Goal: Transaction & Acquisition: Purchase product/service

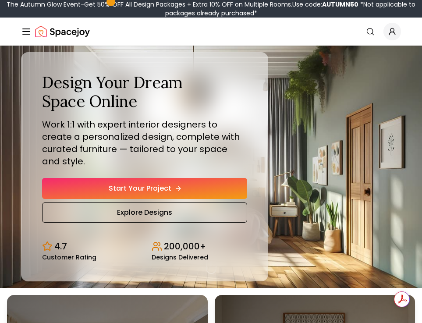
click at [185, 182] on link "Start Your Project" at bounding box center [144, 188] width 205 height 21
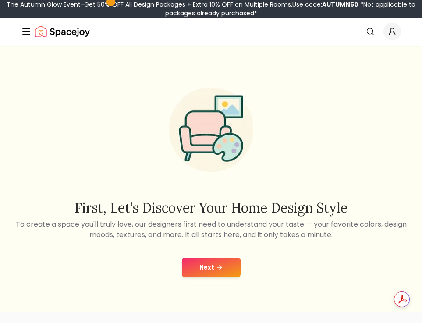
click at [223, 271] on button "Next" at bounding box center [211, 267] width 59 height 19
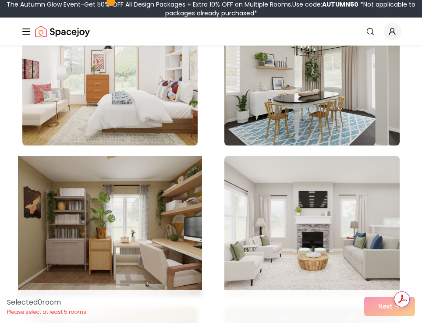
scroll to position [915, 0]
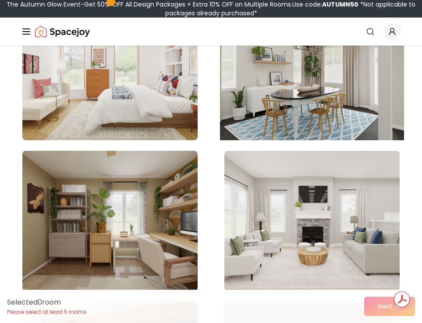
click at [310, 85] on img at bounding box center [312, 69] width 184 height 147
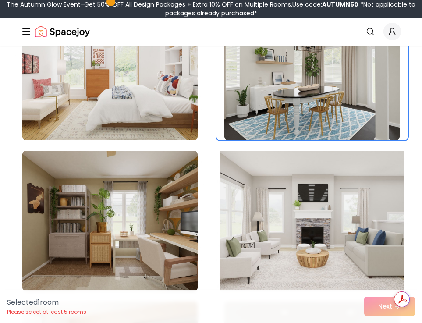
click at [251, 220] on img at bounding box center [312, 220] width 184 height 147
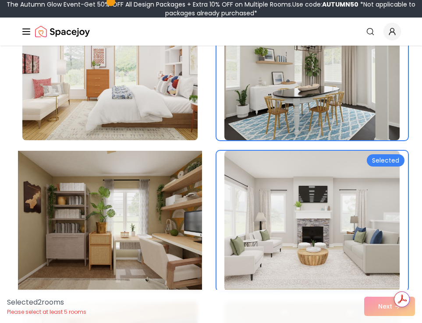
click at [188, 216] on img at bounding box center [110, 220] width 184 height 147
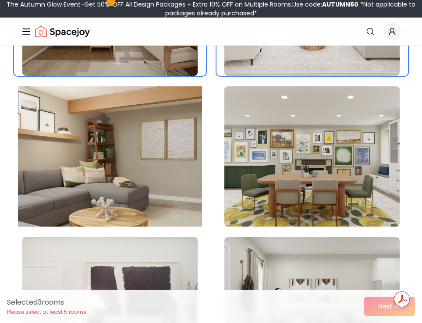
click at [188, 206] on img at bounding box center [110, 156] width 184 height 147
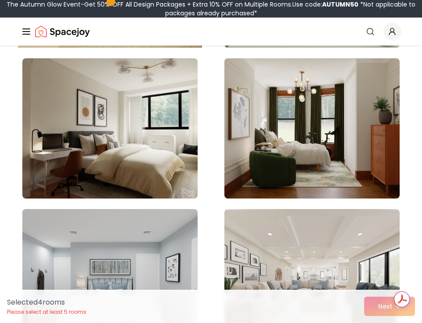
scroll to position [1461, 0]
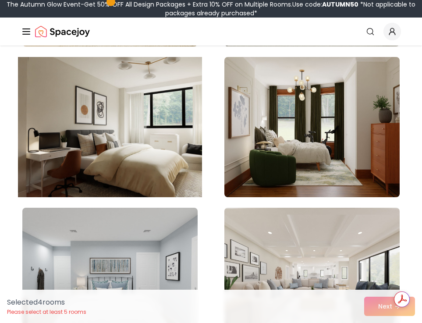
click at [169, 130] on img at bounding box center [110, 126] width 184 height 147
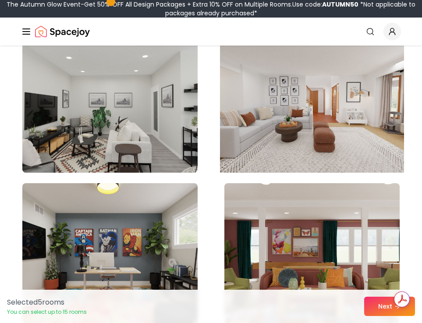
scroll to position [1788, 0]
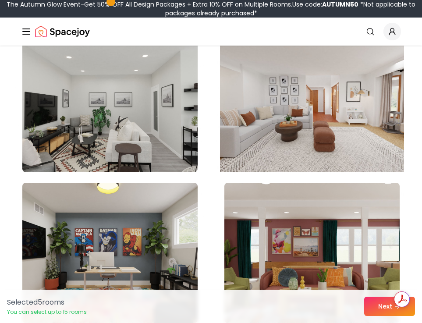
click at [285, 92] on img at bounding box center [312, 101] width 184 height 147
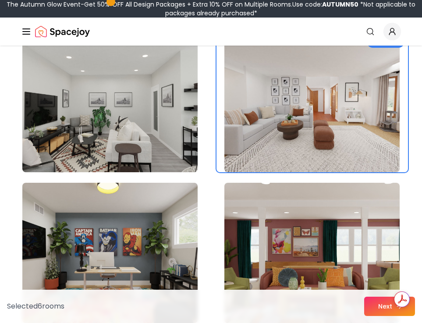
click at [380, 306] on button "Next" at bounding box center [389, 306] width 51 height 19
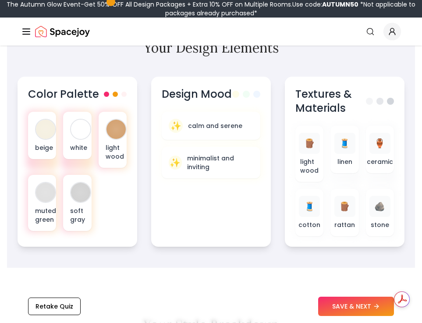
scroll to position [483, 0]
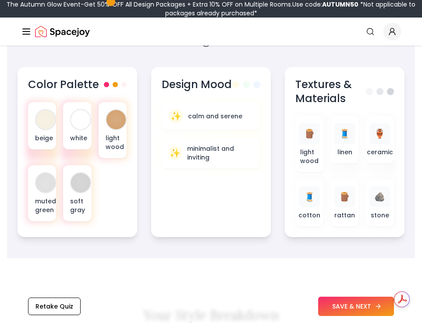
click at [352, 307] on button "SAVE & NEXT" at bounding box center [356, 306] width 76 height 19
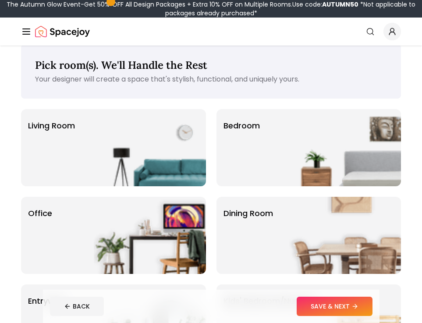
scroll to position [16, 0]
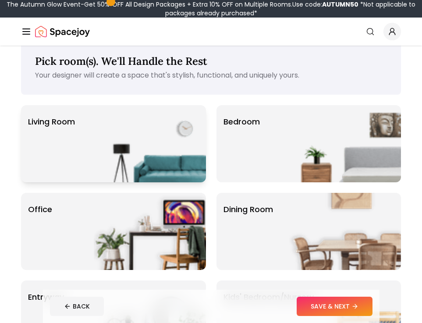
click at [132, 167] on img at bounding box center [150, 143] width 112 height 77
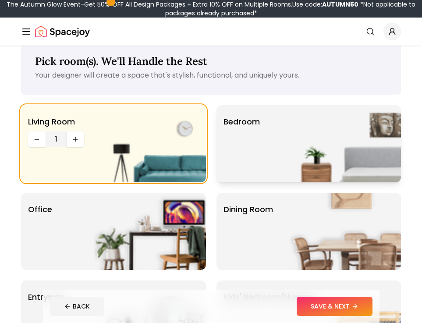
click at [297, 152] on img at bounding box center [345, 143] width 112 height 77
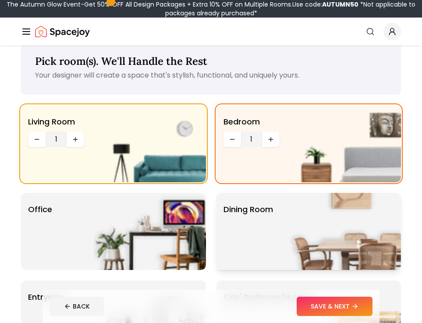
click at [263, 231] on div "Dining Room" at bounding box center [309, 231] width 185 height 77
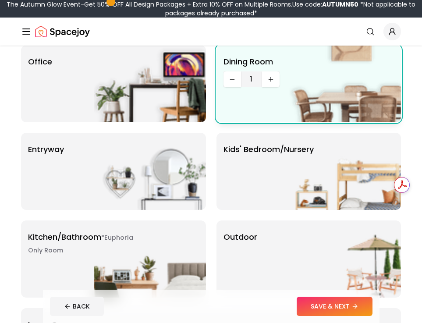
scroll to position [164, 0]
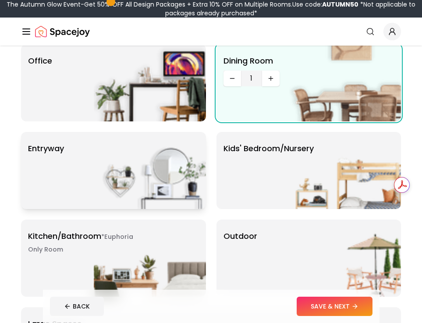
click at [168, 179] on img at bounding box center [150, 170] width 112 height 77
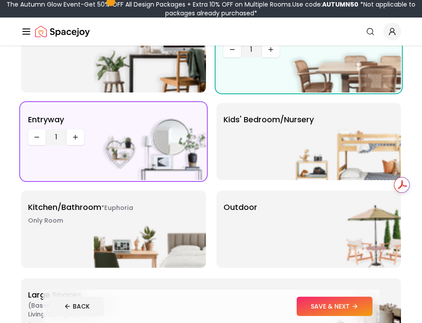
scroll to position [194, 0]
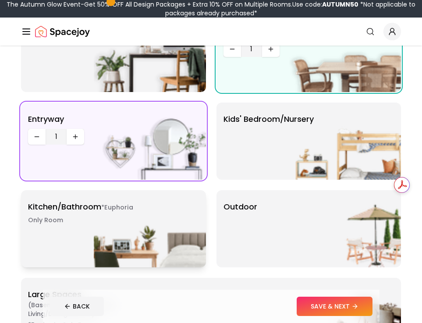
click at [187, 221] on img at bounding box center [150, 228] width 112 height 77
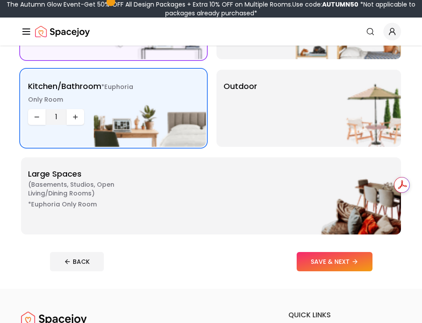
scroll to position [316, 0]
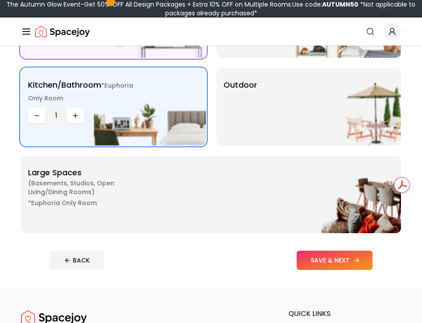
click at [337, 262] on button "SAVE & NEXT" at bounding box center [335, 260] width 76 height 19
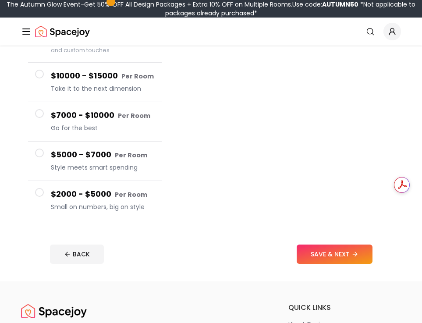
scroll to position [134, 0]
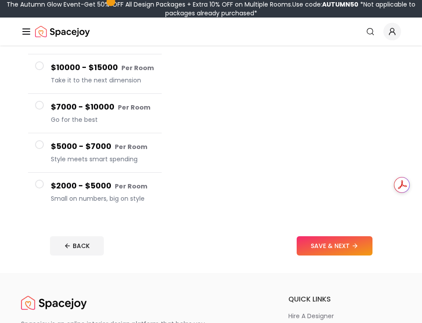
click at [39, 188] on span at bounding box center [39, 184] width 9 height 9
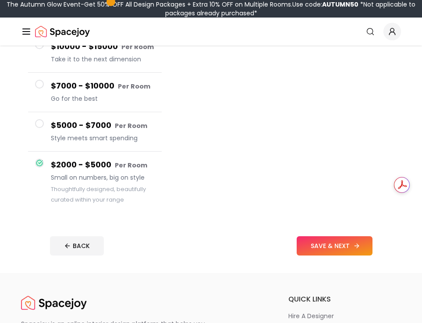
click at [361, 256] on button "SAVE & NEXT" at bounding box center [335, 245] width 76 height 19
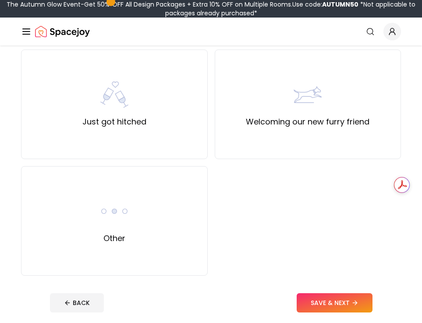
scroll to position [538, 0]
click at [152, 220] on div "Other" at bounding box center [114, 221] width 187 height 110
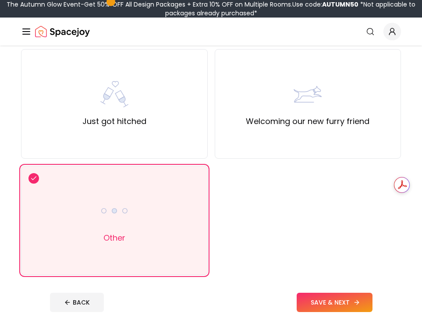
click at [314, 302] on button "SAVE & NEXT" at bounding box center [335, 302] width 76 height 19
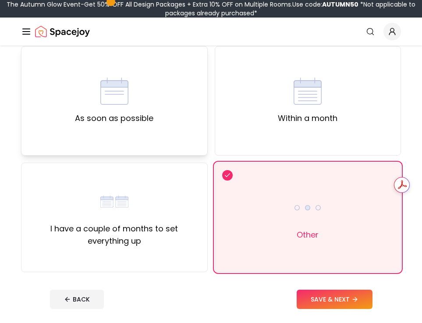
click at [134, 112] on div "As soon as possible" at bounding box center [114, 100] width 78 height 47
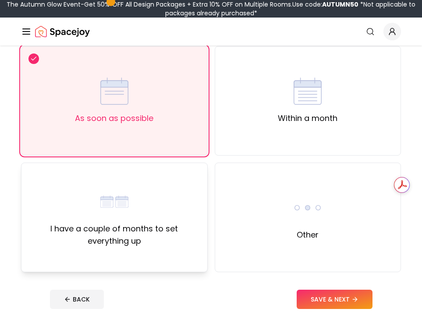
click at [162, 170] on div "I have a couple of months to set everything up" at bounding box center [114, 218] width 187 height 110
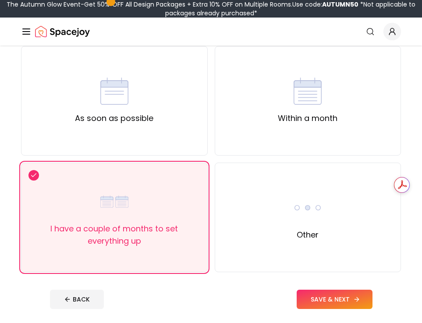
click at [334, 306] on button "SAVE & NEXT" at bounding box center [335, 299] width 76 height 19
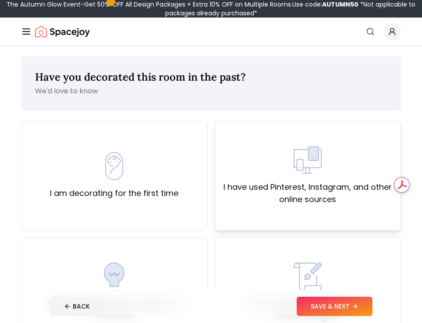
click at [248, 213] on div "I have used Pinterest, Instagram, and other online sources" at bounding box center [308, 176] width 187 height 110
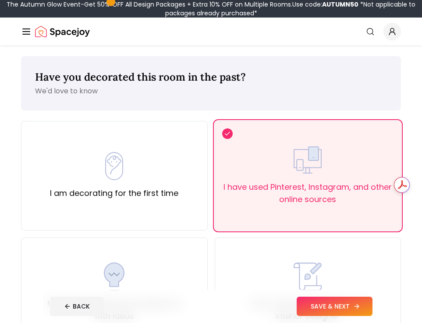
click at [351, 306] on button "SAVE & NEXT" at bounding box center [335, 306] width 76 height 19
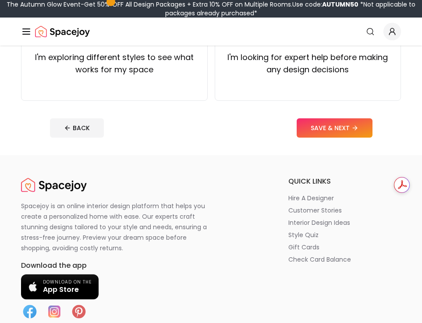
scroll to position [144, 0]
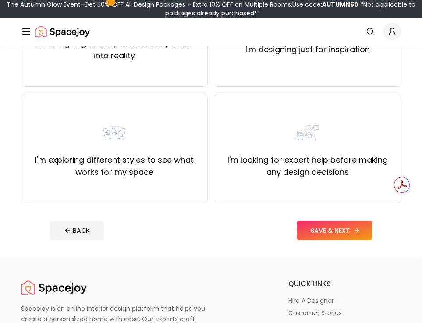
click at [330, 235] on button "SAVE & NEXT" at bounding box center [335, 230] width 76 height 19
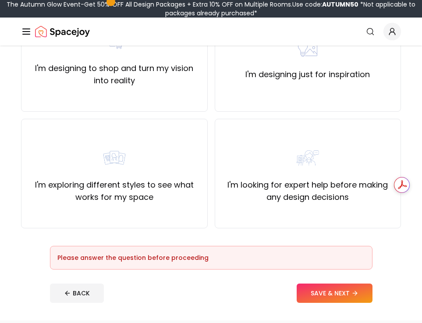
scroll to position [125, 0]
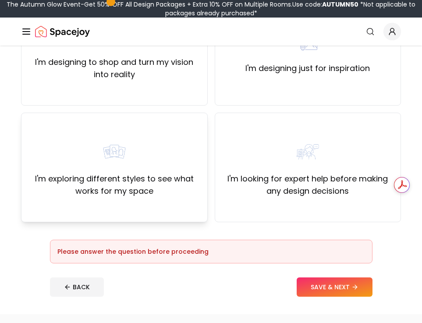
click at [185, 190] on label "I'm exploring different styles to see what works for my space" at bounding box center [114, 185] width 172 height 25
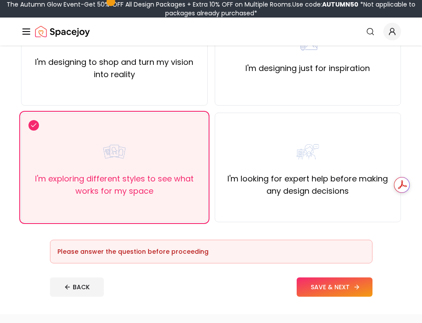
click at [327, 281] on button "SAVE & NEXT" at bounding box center [335, 286] width 76 height 19
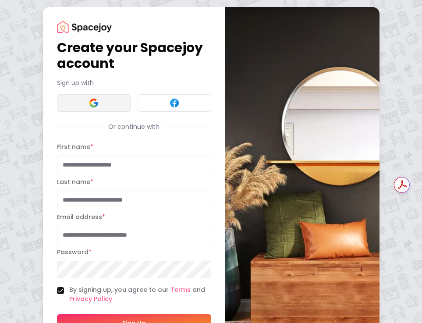
click at [89, 104] on img at bounding box center [94, 103] width 11 height 11
